Goal: Task Accomplishment & Management: Manage account settings

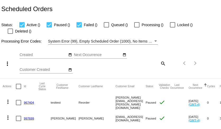
click at [163, 59] on mat-icon "search" at bounding box center [163, 63] width 6 height 8
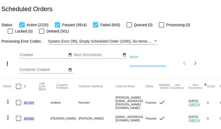
click at [151, 63] on input "Search" at bounding box center [148, 62] width 37 height 4
paste input "ikeyruby@yahoo.com"
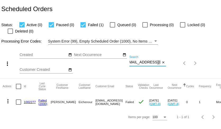
type input "ikeyruby@yahoo.com"
click at [6, 103] on mat-icon "more_vert" at bounding box center [8, 101] width 6 height 6
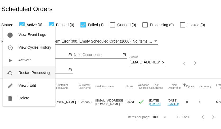
click at [28, 73] on span "Restart Processing" at bounding box center [34, 73] width 31 height 4
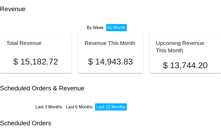
scroll to position [2, 0]
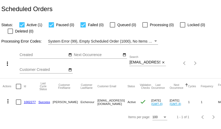
click at [143, 63] on input "[EMAIL_ADDRESS][DOMAIN_NAME]" at bounding box center [145, 62] width 31 height 4
click at [143, 63] on input "ikeyruby@yahoo.com" at bounding box center [145, 62] width 31 height 4
paste input "phyllis@phyllischavez"
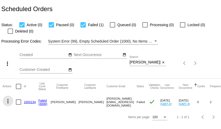
click at [6, 102] on mat-icon "more_vert" at bounding box center [8, 101] width 6 height 6
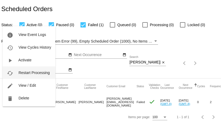
click at [29, 74] on span "Restart Processing" at bounding box center [34, 73] width 31 height 4
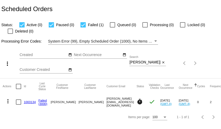
click at [143, 64] on input "phyllis@phyllischavez.com" at bounding box center [145, 62] width 31 height 4
paste input "enilsson2@gmail"
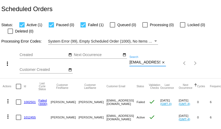
click at [6, 102] on mat-icon "more_vert" at bounding box center [8, 101] width 6 height 6
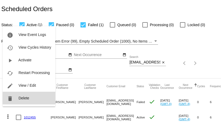
click at [19, 101] on button "delete Delete" at bounding box center [29, 98] width 53 height 13
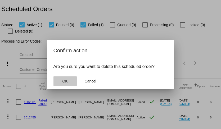
click at [67, 83] on span "OK" at bounding box center [64, 81] width 5 height 4
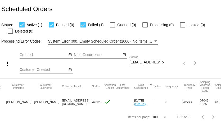
scroll to position [0, 47]
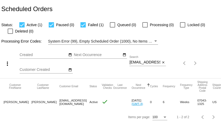
click at [140, 61] on input "enilsson2@gmail.com" at bounding box center [145, 62] width 31 height 4
paste input "anna.s.mcalister"
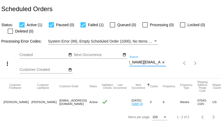
type input "anna.s.mcalister@gmail.com"
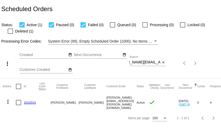
scroll to position [0, 0]
click at [28, 104] on link "1012013" at bounding box center [30, 102] width 12 height 3
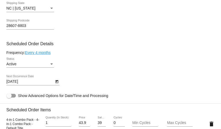
scroll to position [229, 0]
click at [45, 57] on mat-card-content "Customer 6184801: Anna McAlister anna.s.mcalister@gmail.com Customer Shipping E…" at bounding box center [110, 112] width 209 height 518
click at [46, 55] on link "Every 4 months" at bounding box center [38, 52] width 26 height 4
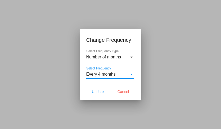
click at [95, 74] on span "Every 4 months" at bounding box center [100, 74] width 29 height 5
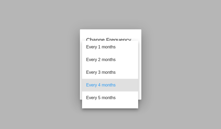
scroll to position [11, 0]
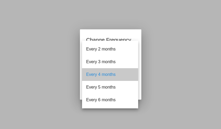
click at [95, 74] on span "Every 4 months" at bounding box center [110, 74] width 48 height 13
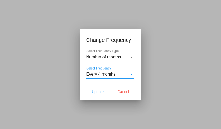
click at [105, 59] on span "Number of months" at bounding box center [103, 57] width 35 height 5
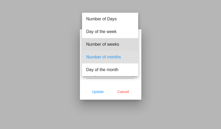
click at [108, 47] on span "Number of weeks" at bounding box center [110, 44] width 48 height 13
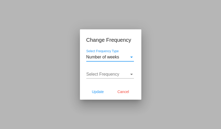
click at [108, 73] on span "Select Frequency" at bounding box center [102, 74] width 33 height 5
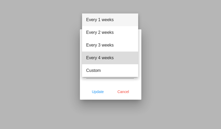
click at [109, 59] on span "Every 4 weeks" at bounding box center [110, 58] width 48 height 13
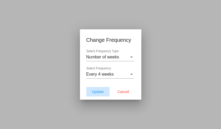
click at [100, 91] on span "Update" at bounding box center [98, 92] width 12 height 4
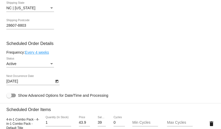
type input "9/18/2025"
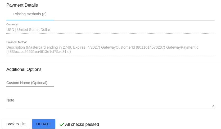
scroll to position [500, 0]
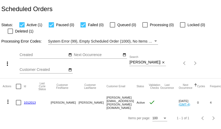
click at [140, 63] on input "anna.s.mcalister@gmail.com" at bounding box center [145, 62] width 31 height 4
paste input "jdorward45"
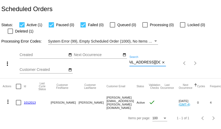
type input "[EMAIL_ADDRESS][DOMAIN_NAME]"
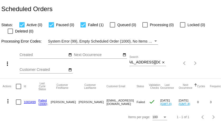
scroll to position [0, 0]
click at [8, 99] on mat-icon "more_vert" at bounding box center [8, 101] width 6 height 6
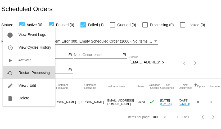
click at [28, 75] on button "cached Restart Processing" at bounding box center [29, 73] width 53 height 13
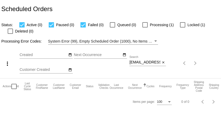
click at [140, 62] on input "[EMAIL_ADDRESS][DOMAIN_NAME]" at bounding box center [145, 62] width 31 height 4
click at [141, 63] on input "[EMAIL_ADDRESS][DOMAIN_NAME]" at bounding box center [145, 62] width 31 height 4
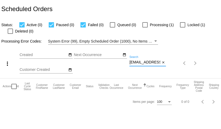
click at [141, 63] on input "[EMAIL_ADDRESS][DOMAIN_NAME]" at bounding box center [145, 62] width 31 height 4
click at [144, 25] on div at bounding box center [145, 24] width 5 height 5
click at [145, 28] on input "Processing (1)" at bounding box center [145, 28] width 0 height 0
checkbox input "true"
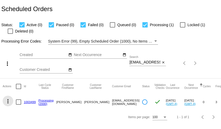
click at [8, 101] on mat-icon "more_vert" at bounding box center [8, 101] width 6 height 6
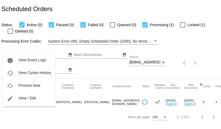
click at [72, 110] on div at bounding box center [110, 64] width 221 height 129
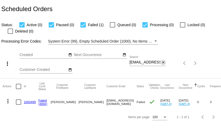
click at [163, 64] on mat-icon "close" at bounding box center [164, 63] width 4 height 4
